Goal: Answer question/provide support: Share knowledge or assist other users

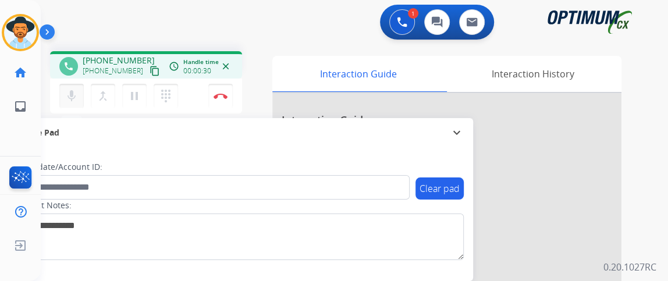
click at [69, 93] on mat-icon "mic" at bounding box center [72, 96] width 14 height 14
click at [73, 93] on mat-icon "mic_off" at bounding box center [72, 96] width 14 height 14
click at [74, 94] on mat-icon "mic" at bounding box center [72, 96] width 14 height 14
click at [69, 95] on mat-icon "mic_off" at bounding box center [72, 96] width 14 height 14
click at [78, 97] on button "mic Mute" at bounding box center [71, 96] width 24 height 24
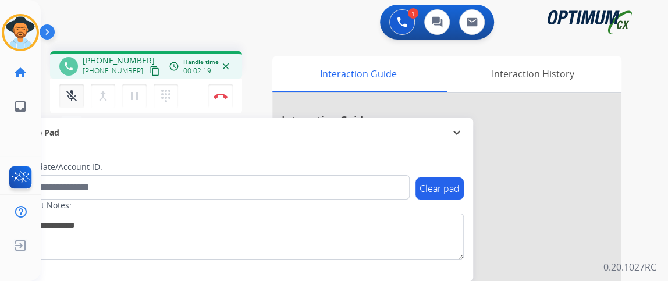
click at [78, 97] on button "mic_off Mute" at bounding box center [71, 96] width 24 height 24
click at [67, 99] on mat-icon "mic" at bounding box center [72, 96] width 14 height 14
click at [67, 99] on mat-icon "mic_off" at bounding box center [72, 96] width 14 height 14
click at [67, 99] on mat-icon "mic" at bounding box center [72, 96] width 14 height 14
click at [77, 97] on mat-icon "mic_off" at bounding box center [72, 96] width 14 height 14
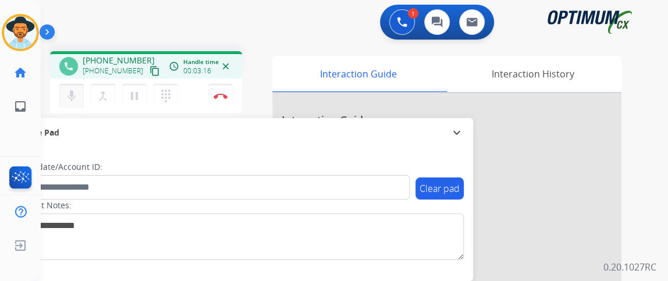
click at [80, 90] on button "mic Mute" at bounding box center [71, 96] width 24 height 24
click at [66, 100] on mat-icon "mic_off" at bounding box center [72, 96] width 14 height 14
click at [220, 95] on img at bounding box center [221, 96] width 14 height 6
click at [220, 93] on img at bounding box center [221, 96] width 14 height 6
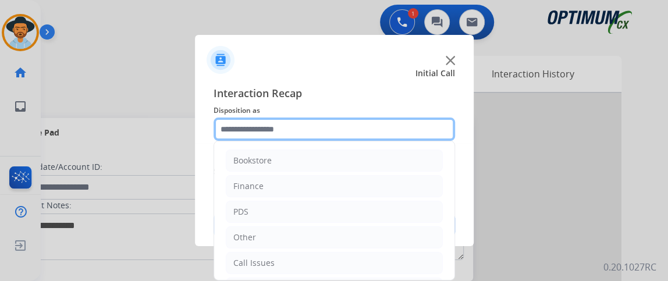
click at [318, 132] on input "text" at bounding box center [334, 129] width 241 height 23
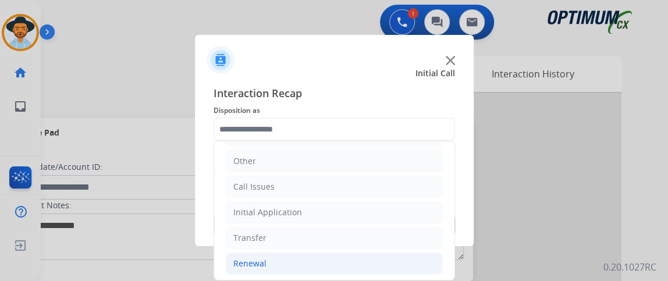
click at [343, 254] on li "Renewal" at bounding box center [334, 263] width 217 height 22
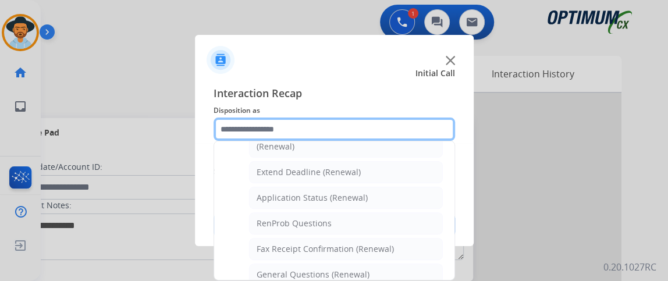
scroll to position [279, 0]
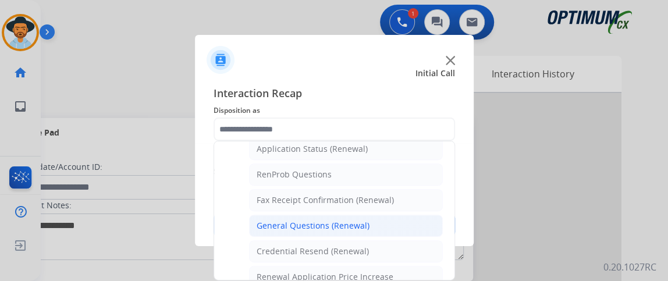
click at [407, 218] on li "General Questions (Renewal)" at bounding box center [346, 226] width 194 height 22
type input "**********"
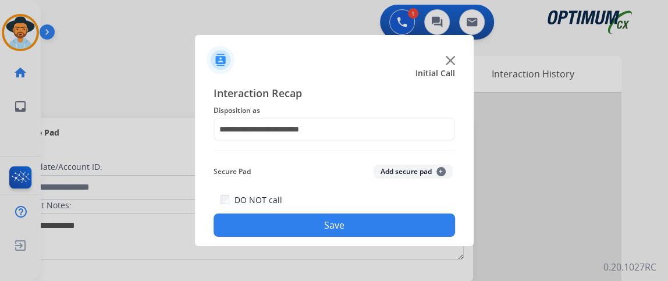
click at [397, 233] on button "Save" at bounding box center [334, 225] width 241 height 23
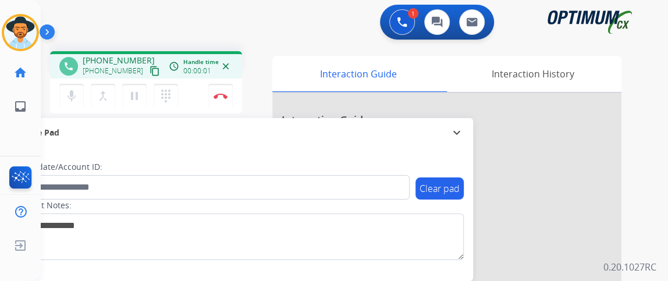
click at [150, 70] on mat-icon "content_copy" at bounding box center [155, 71] width 10 height 10
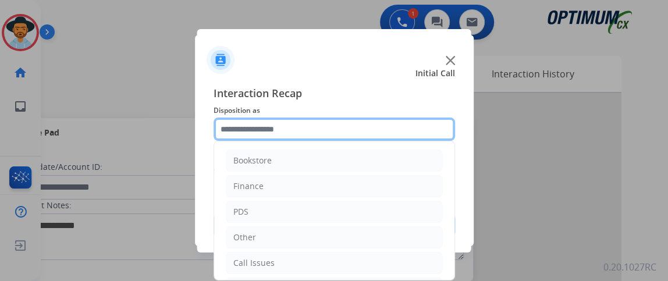
click at [279, 136] on input "text" at bounding box center [334, 129] width 241 height 23
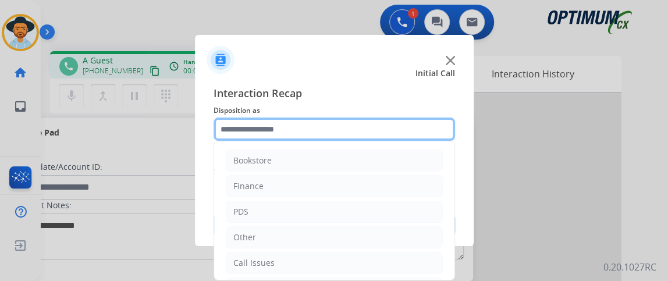
scroll to position [76, 0]
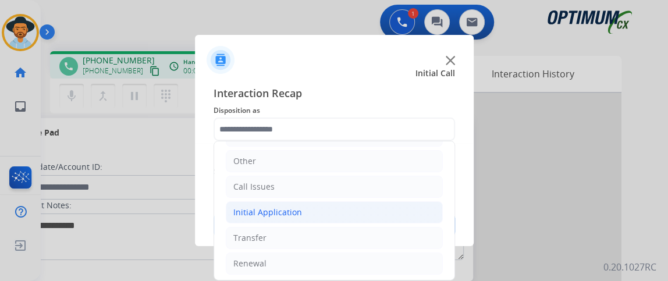
click at [367, 215] on li "Initial Application" at bounding box center [334, 212] width 217 height 22
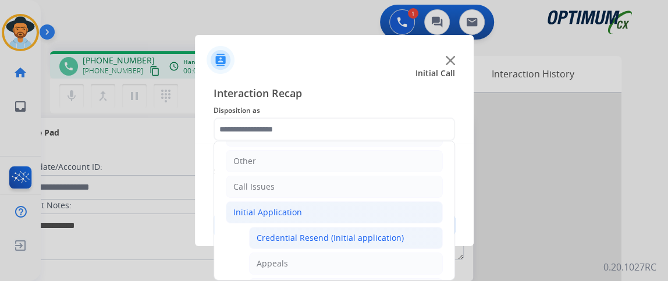
click at [367, 232] on div "Credential Resend (Initial application)" at bounding box center [330, 238] width 147 height 12
type input "**********"
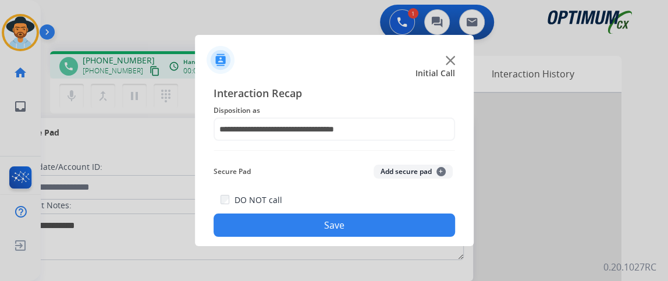
click at [367, 230] on button "Save" at bounding box center [334, 225] width 241 height 23
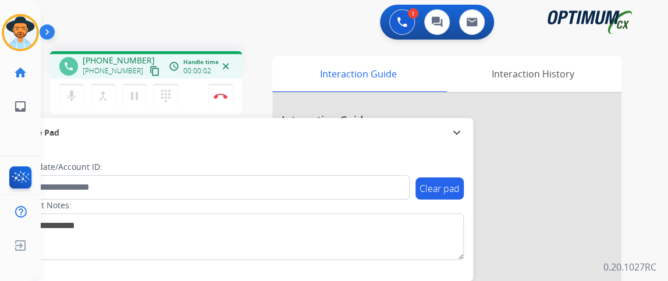
click at [148, 67] on button "content_copy" at bounding box center [155, 71] width 14 height 14
click at [70, 98] on mat-icon "mic" at bounding box center [72, 96] width 14 height 14
click at [72, 98] on mat-icon "mic_off" at bounding box center [72, 96] width 14 height 14
click at [74, 94] on mat-icon "mic" at bounding box center [72, 96] width 14 height 14
click at [80, 95] on button "mic_off Mute" at bounding box center [71, 96] width 24 height 24
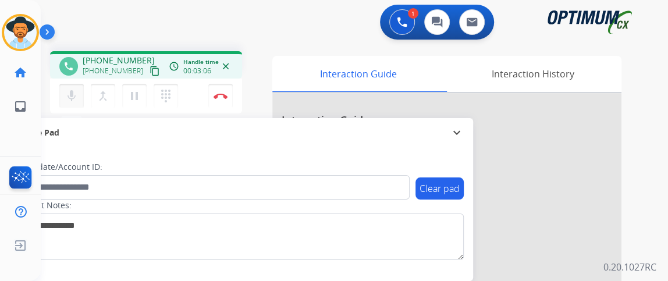
click at [75, 84] on div "mic Mute merge_type Bridge pause Hold dialpad Dialpad" at bounding box center [122, 96] width 126 height 24
click at [78, 91] on button "mic Mute" at bounding box center [71, 96] width 24 height 24
click at [213, 94] on button "Disconnect" at bounding box center [220, 96] width 24 height 24
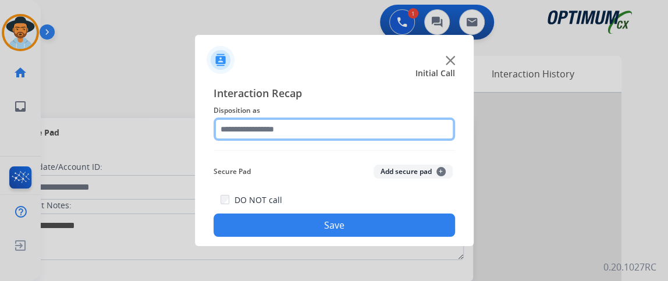
click at [342, 118] on input "text" at bounding box center [334, 129] width 241 height 23
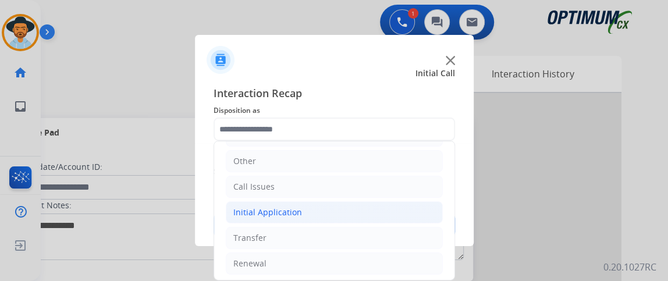
click at [314, 213] on li "Initial Application" at bounding box center [334, 212] width 217 height 22
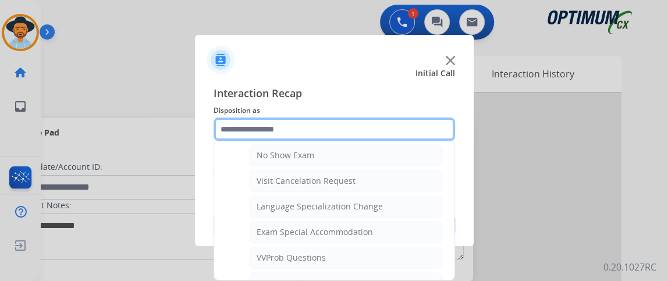
scroll to position [553, 0]
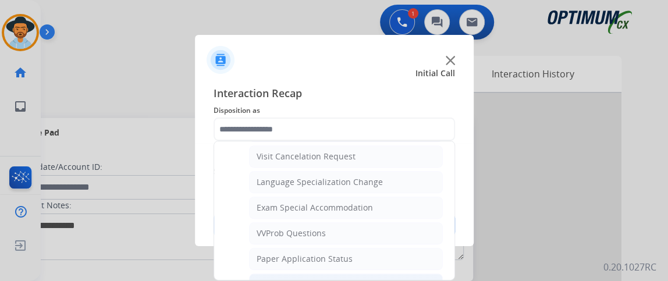
click at [405, 273] on li "General Questions (Initial application)" at bounding box center [346, 284] width 194 height 22
type input "**********"
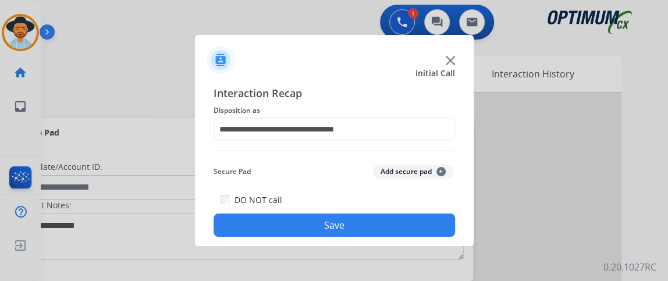
click at [395, 230] on button "Save" at bounding box center [334, 225] width 241 height 23
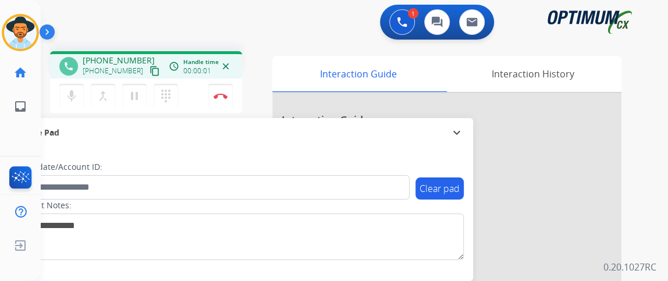
click at [150, 69] on mat-icon "content_copy" at bounding box center [155, 71] width 10 height 10
click at [67, 85] on button "mic Mute" at bounding box center [71, 96] width 24 height 24
click at [68, 85] on button "mic_off Mute" at bounding box center [71, 96] width 24 height 24
click at [217, 102] on button "Disconnect" at bounding box center [220, 96] width 24 height 24
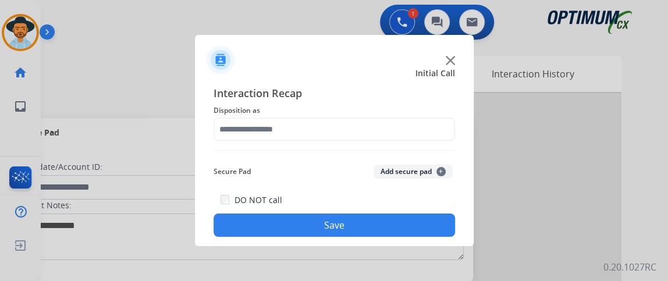
click at [363, 145] on div "Interaction Recap Disposition as Secure Pad Add secure pad + DO NOT call Save" at bounding box center [334, 161] width 241 height 152
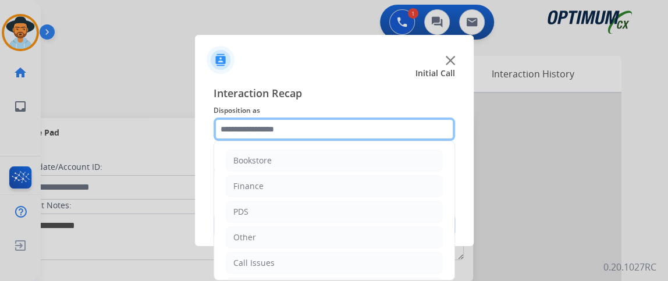
click at [372, 131] on input "text" at bounding box center [334, 129] width 241 height 23
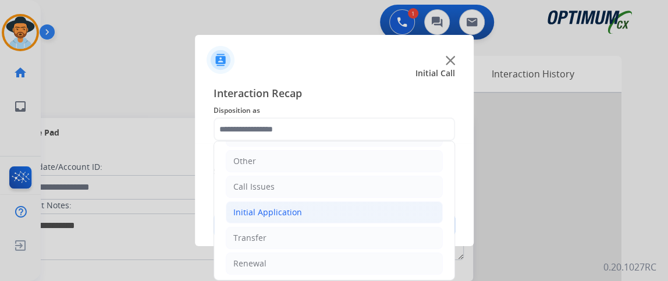
click at [307, 208] on li "Initial Application" at bounding box center [334, 212] width 217 height 22
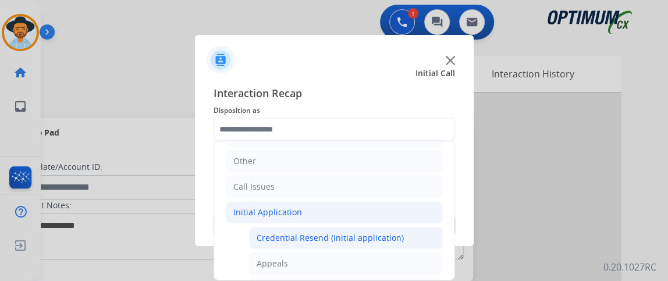
click at [311, 240] on div "Credential Resend (Initial application)" at bounding box center [330, 238] width 147 height 12
type input "**********"
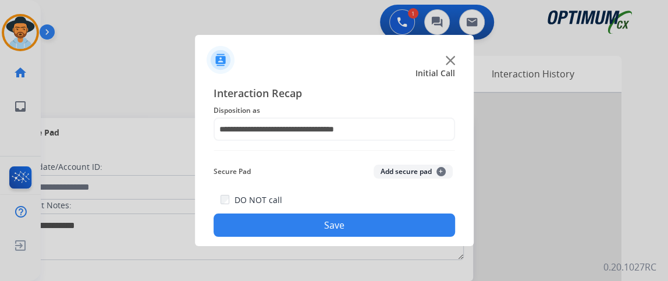
click at [300, 221] on button "Save" at bounding box center [334, 225] width 241 height 23
